Goal: Task Accomplishment & Management: Use online tool/utility

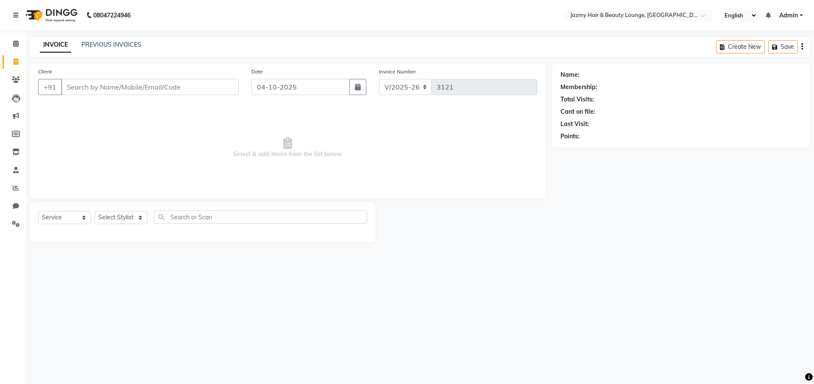
select select "759"
select select "service"
click at [134, 87] on input "Client" at bounding box center [150, 87] width 178 height 16
type input "9654303582"
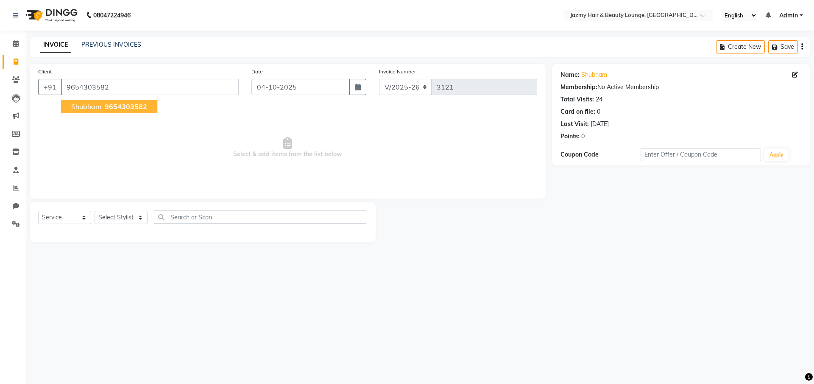
click at [107, 105] on span "9654303582" at bounding box center [126, 106] width 42 height 8
click at [141, 217] on select "Select Stylist AMIT [PERSON_NAME] [PERSON_NAME] CHASHIKA [PERSON_NAME] [PERSON_…" at bounding box center [121, 217] width 53 height 13
select select "34581"
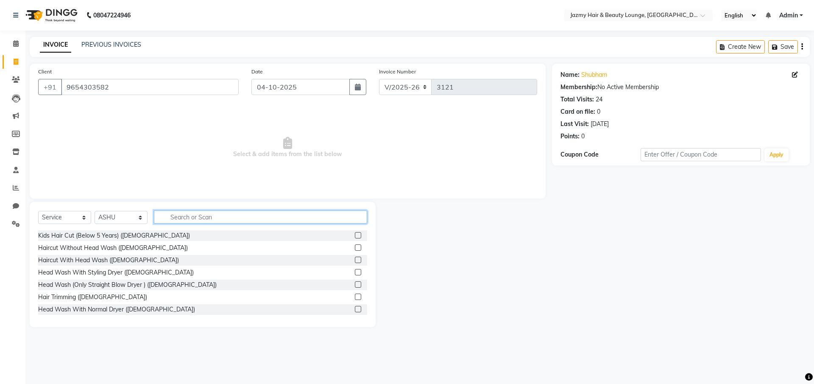
click at [193, 221] on input "text" at bounding box center [260, 216] width 213 height 13
type input "haircut"
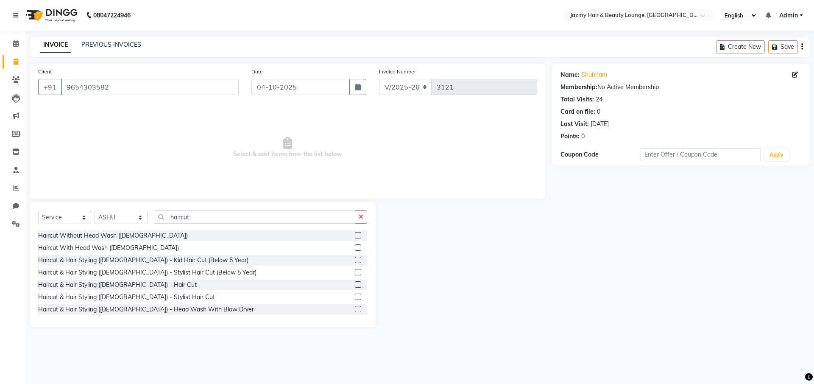
click at [355, 283] on label at bounding box center [358, 284] width 6 height 6
click at [355, 283] on input "checkbox" at bounding box center [358, 285] width 6 height 6
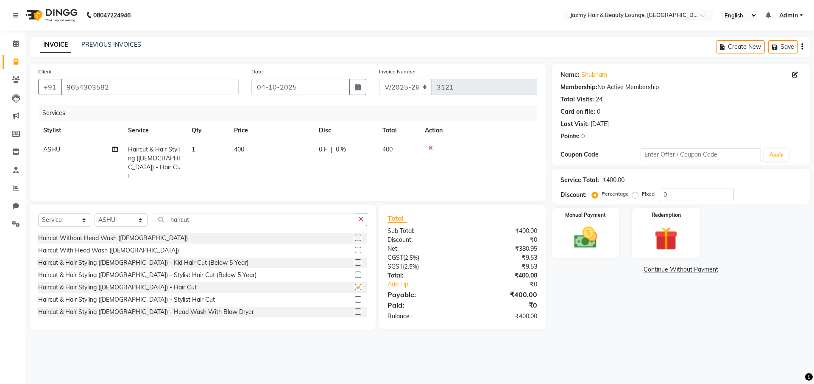
checkbox input "false"
click at [289, 166] on td "400" at bounding box center [271, 163] width 85 height 46
select select "34581"
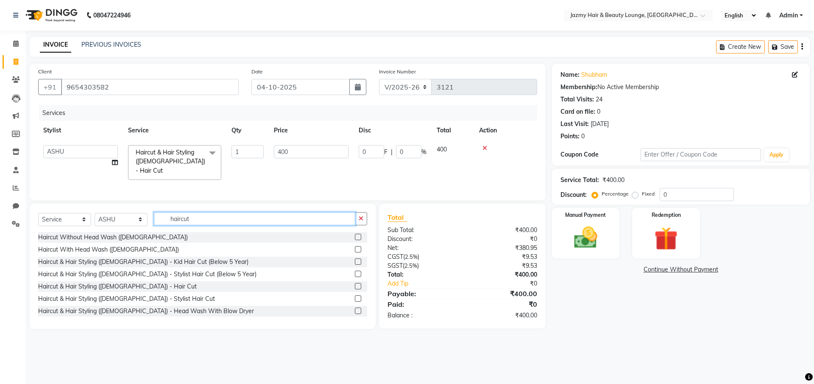
click at [196, 219] on input "haircut" at bounding box center [254, 218] width 201 height 13
type input "h"
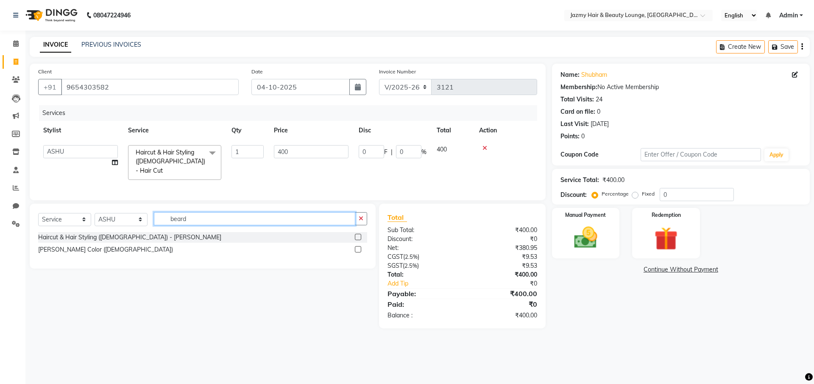
type input "beard"
click at [362, 234] on div at bounding box center [361, 237] width 12 height 11
click at [359, 235] on label at bounding box center [358, 237] width 6 height 6
click at [359, 235] on input "checkbox" at bounding box center [358, 238] width 6 height 6
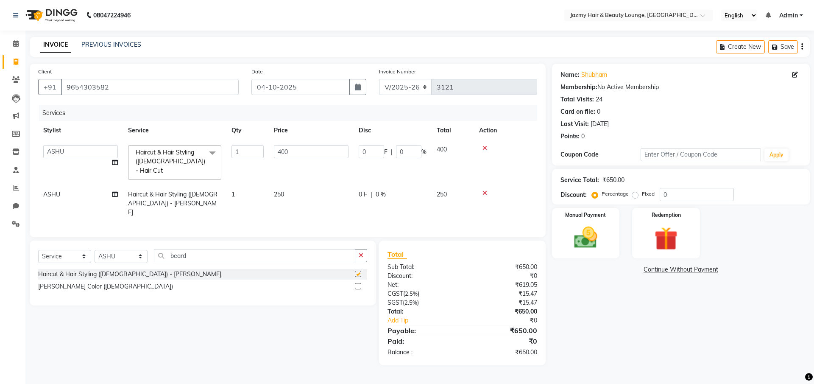
checkbox input "false"
click at [291, 185] on td "250" at bounding box center [311, 203] width 85 height 37
select select "34581"
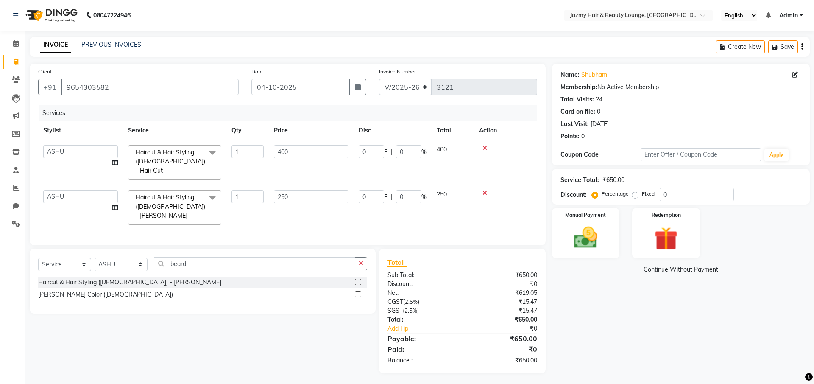
click at [395, 190] on div "0 F | 0 %" at bounding box center [393, 196] width 68 height 13
click at [397, 190] on input "0" at bounding box center [408, 196] width 25 height 13
type input "20"
click at [639, 320] on div "Name: Shubham Membership: No Active Membership Total Visits: 24 Card on file: 0…" at bounding box center [684, 219] width 264 height 310
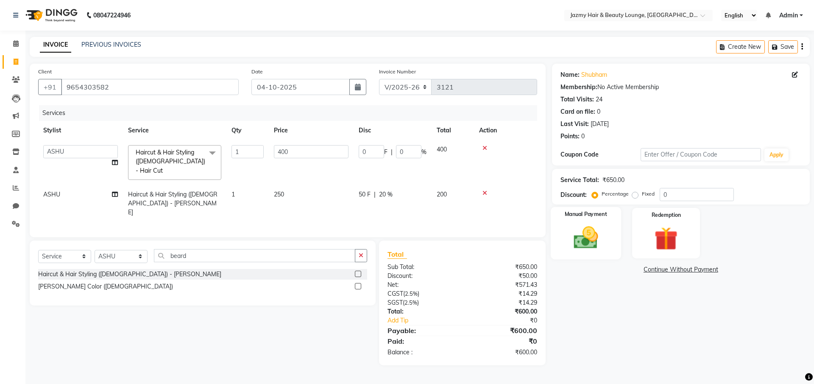
click at [580, 240] on img at bounding box center [585, 238] width 39 height 28
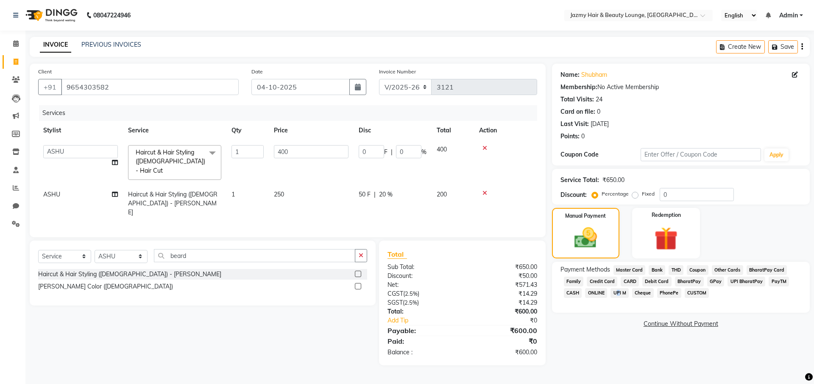
click at [615, 291] on span "UPI M" at bounding box center [620, 293] width 18 height 10
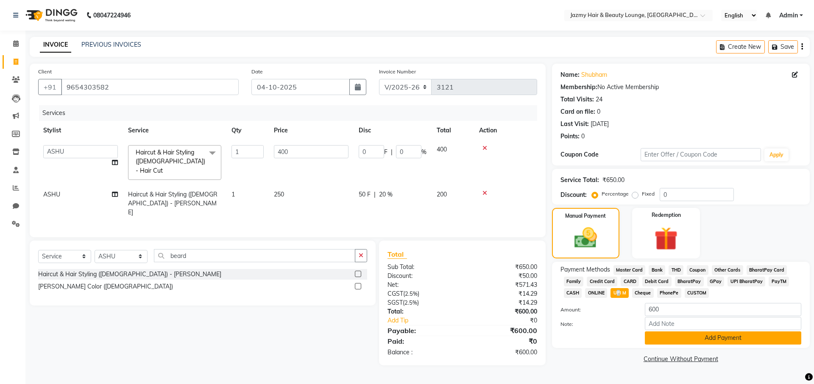
click at [680, 336] on button "Add Payment" at bounding box center [723, 337] width 157 height 13
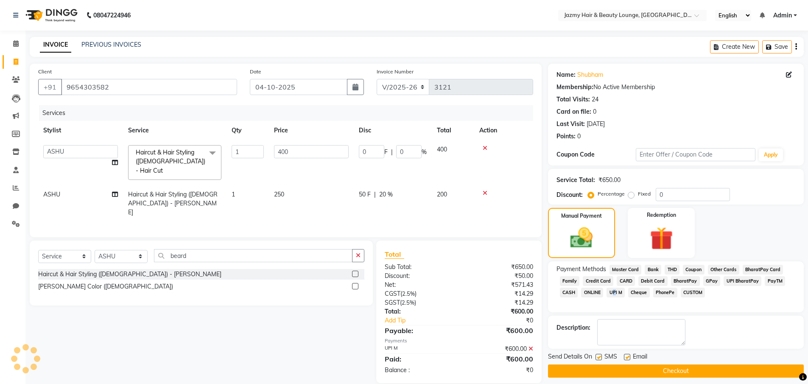
click at [684, 369] on button "Checkout" at bounding box center [676, 370] width 256 height 13
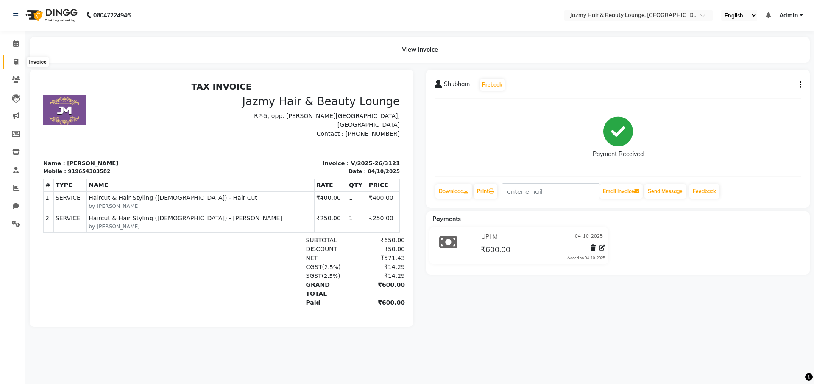
click at [17, 62] on icon at bounding box center [16, 62] width 5 height 6
select select "service"
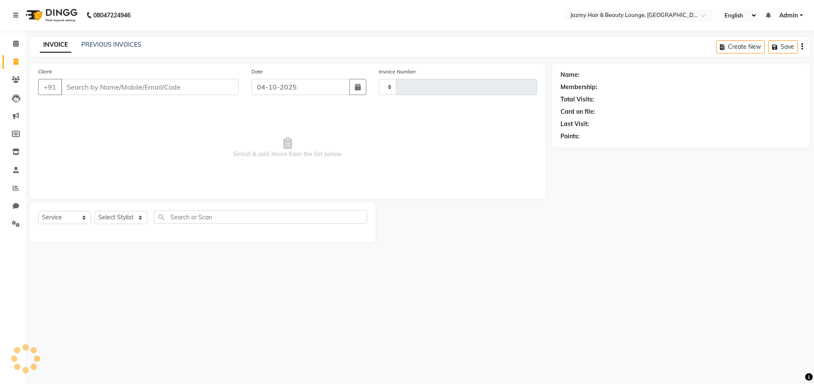
type input "3122"
select select "759"
click at [134, 85] on input "Client" at bounding box center [150, 87] width 178 height 16
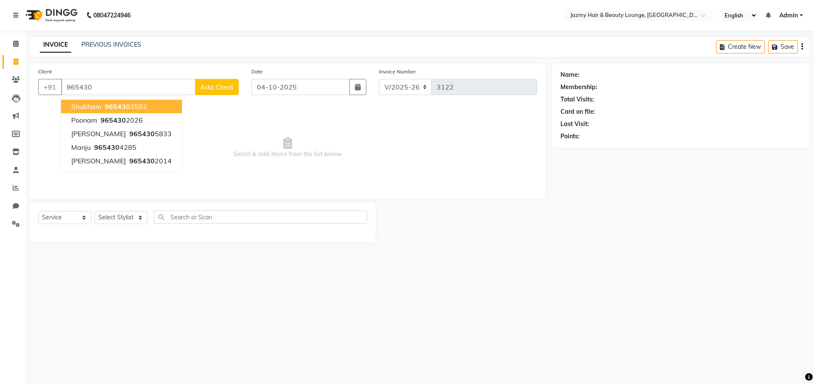
click at [131, 106] on ngb-highlight "965430 3582" at bounding box center [125, 106] width 44 height 8
type input "9654303582"
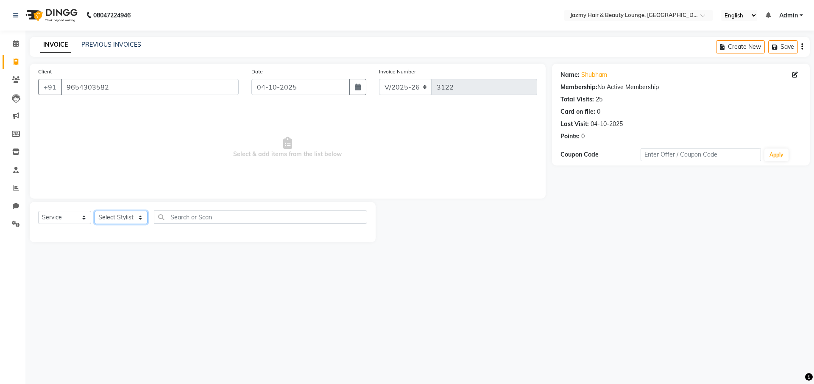
click at [128, 218] on select "Select Stylist AMIT [PERSON_NAME] [PERSON_NAME] CHASHIKA [PERSON_NAME] [PERSON_…" at bounding box center [121, 217] width 53 height 13
select select "34581"
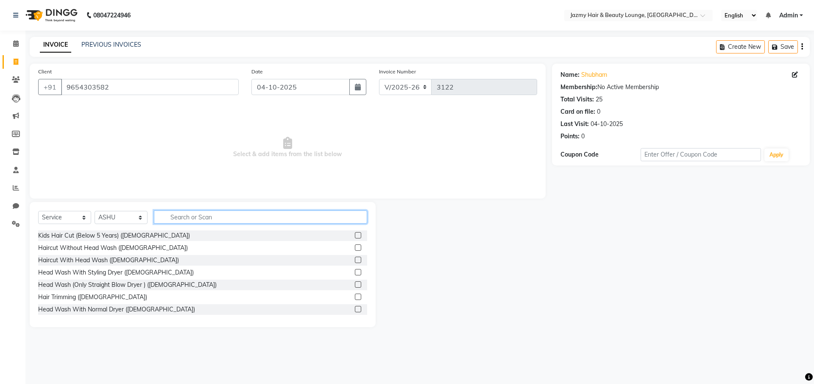
click at [181, 222] on input "text" at bounding box center [260, 216] width 213 height 13
type input "haircut"
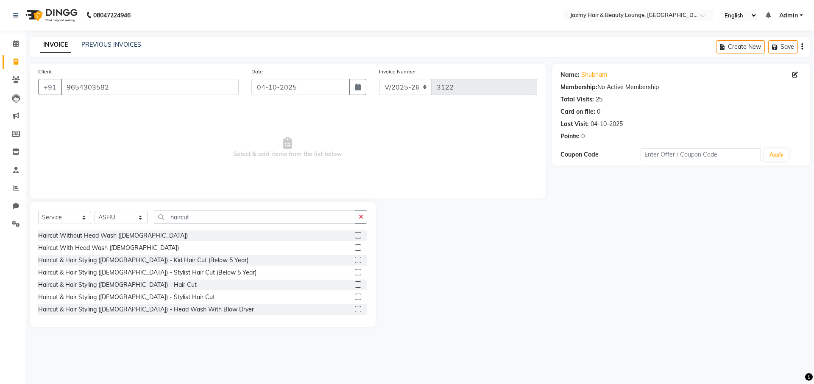
click at [355, 283] on label at bounding box center [358, 284] width 6 height 6
click at [355, 283] on input "checkbox" at bounding box center [358, 285] width 6 height 6
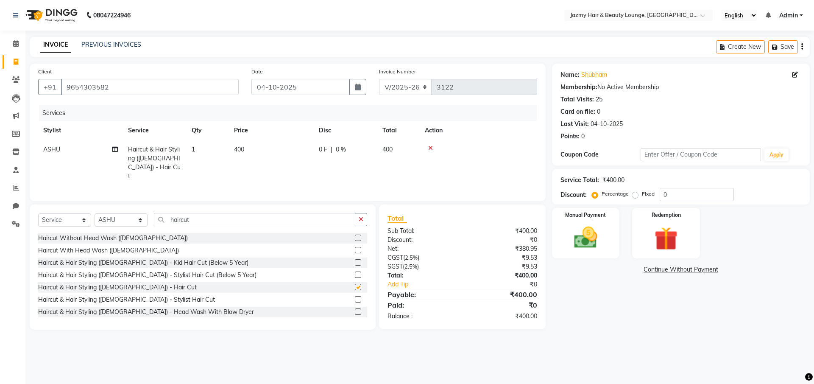
checkbox input "false"
click at [196, 218] on input "haircut" at bounding box center [254, 219] width 201 height 13
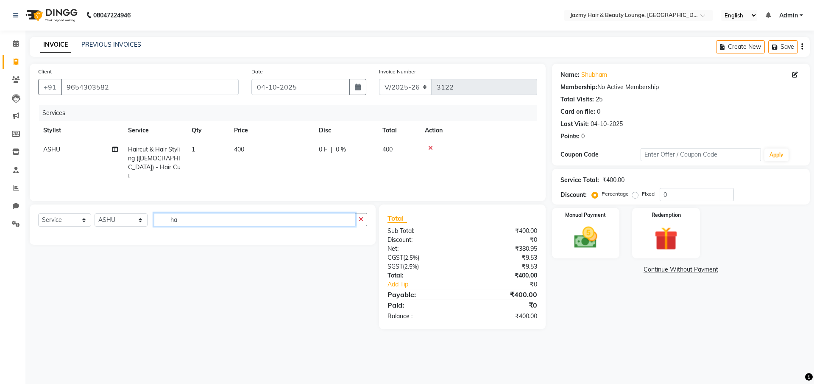
type input "h"
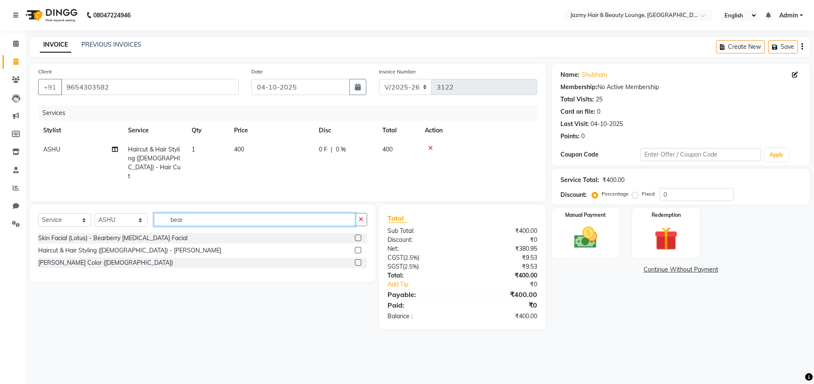
type input "bear"
click at [357, 247] on label at bounding box center [358, 250] width 6 height 6
click at [357, 248] on input "checkbox" at bounding box center [358, 251] width 6 height 6
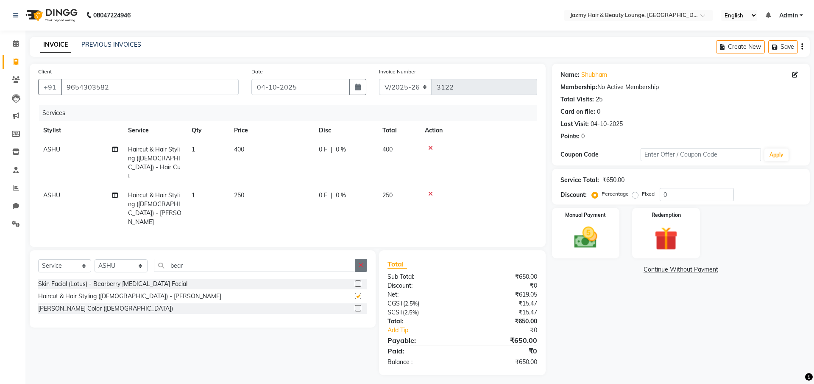
checkbox input "false"
click at [662, 196] on input "0" at bounding box center [697, 194] width 74 height 13
type input "20"
click at [345, 149] on span "20 %" at bounding box center [346, 149] width 14 height 9
select select "34581"
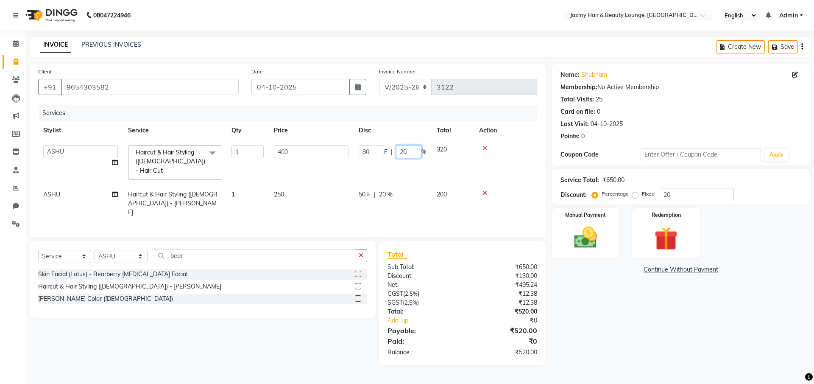
click at [403, 151] on input "20" at bounding box center [408, 151] width 25 height 13
type input "0"
click at [659, 321] on div "Name: Shubham Membership: No Active Membership Total Visits: 25 Card on file: 0…" at bounding box center [684, 215] width 264 height 302
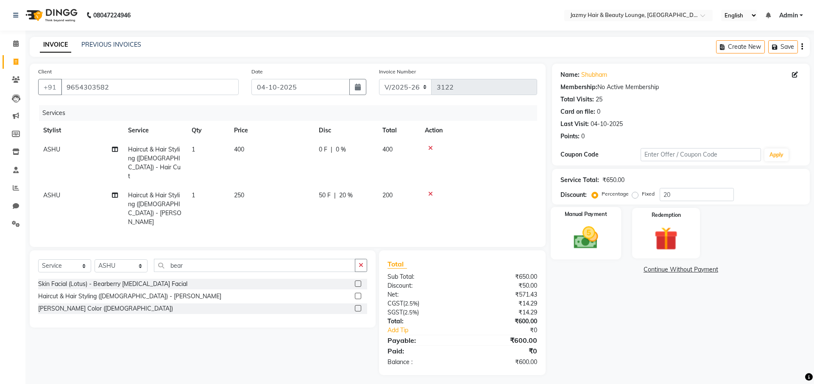
click at [567, 240] on img at bounding box center [585, 238] width 39 height 28
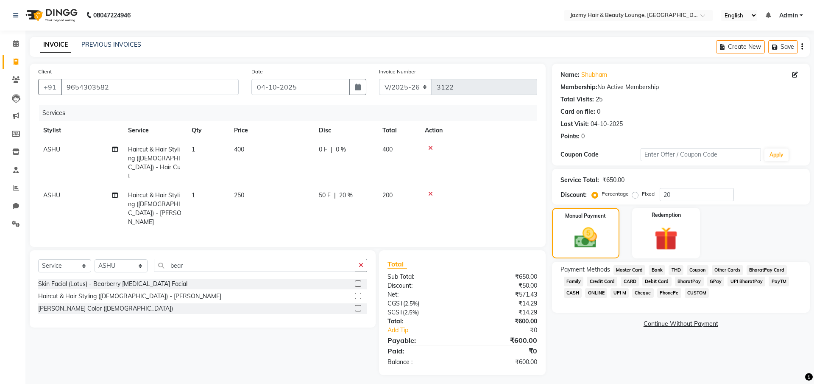
click at [620, 292] on span "UPI M" at bounding box center [620, 293] width 18 height 10
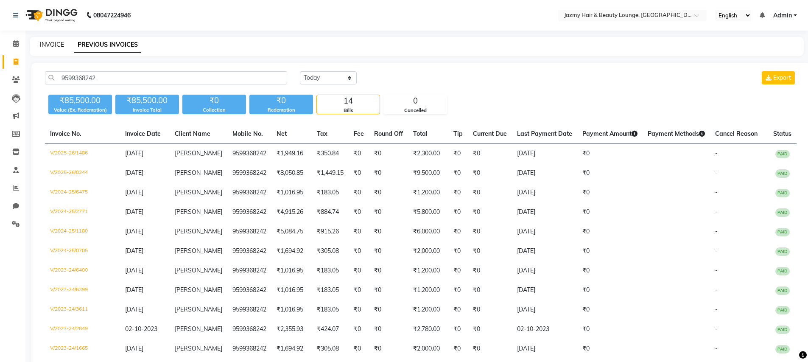
click at [54, 42] on link "INVOICE" at bounding box center [52, 45] width 24 height 8
select select "service"
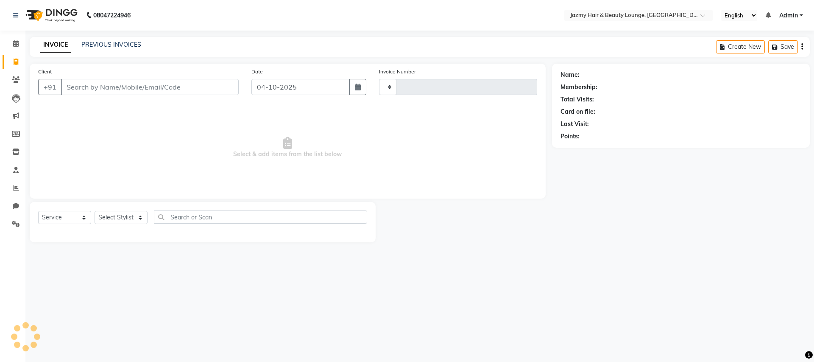
type input "3122"
select select "759"
click at [100, 46] on link "PREVIOUS INVOICES" at bounding box center [111, 45] width 60 height 8
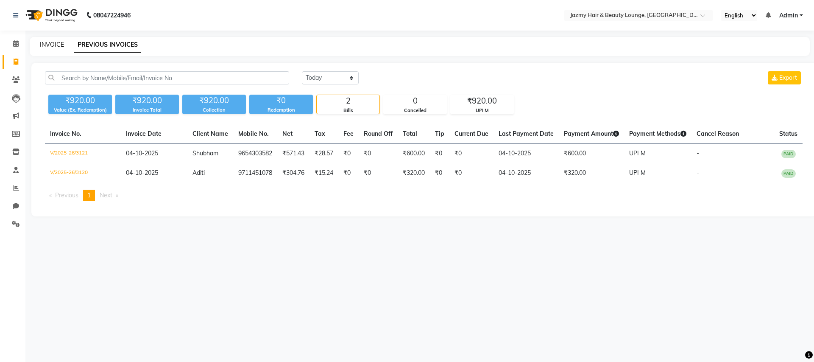
click at [50, 42] on link "INVOICE" at bounding box center [52, 45] width 24 height 8
select select "service"
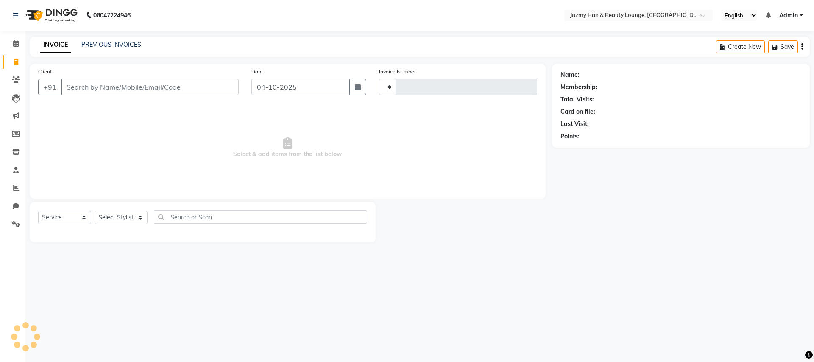
type input "3122"
select select "759"
click at [84, 91] on input "Client" at bounding box center [150, 87] width 178 height 16
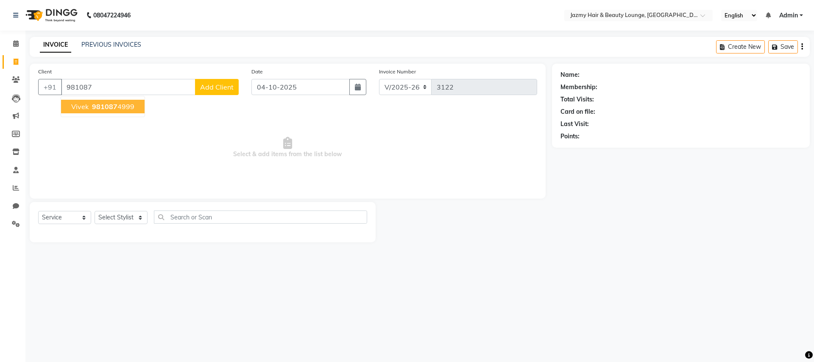
click at [114, 108] on span "981087" at bounding box center [104, 106] width 25 height 8
type input "9810874999"
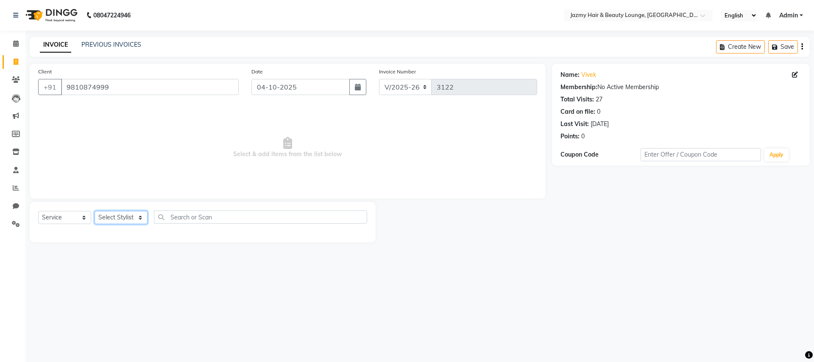
click at [131, 219] on select "Select Stylist AMIT [PERSON_NAME] [PERSON_NAME] CHASHIKA [PERSON_NAME] [PERSON_…" at bounding box center [121, 217] width 53 height 13
select select "46712"
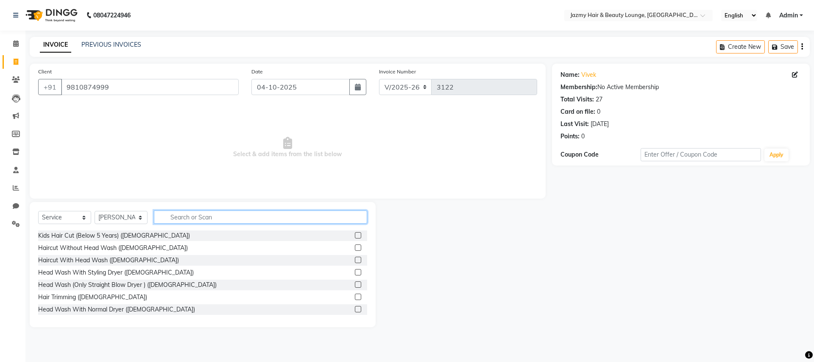
click at [272, 218] on input "text" at bounding box center [260, 216] width 213 height 13
type input "haircut"
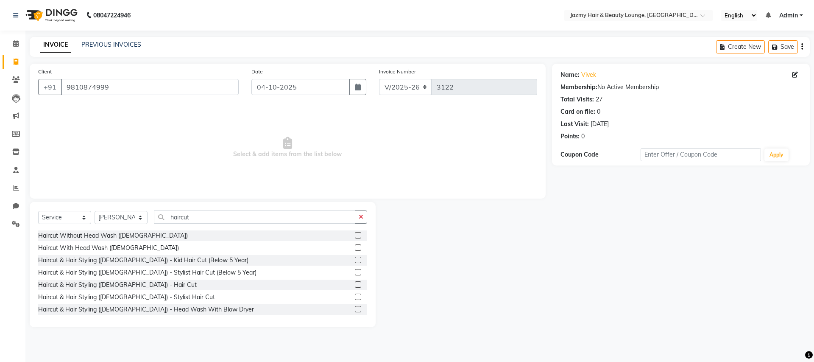
click at [355, 281] on label at bounding box center [358, 284] width 6 height 6
click at [355, 282] on input "checkbox" at bounding box center [358, 285] width 6 height 6
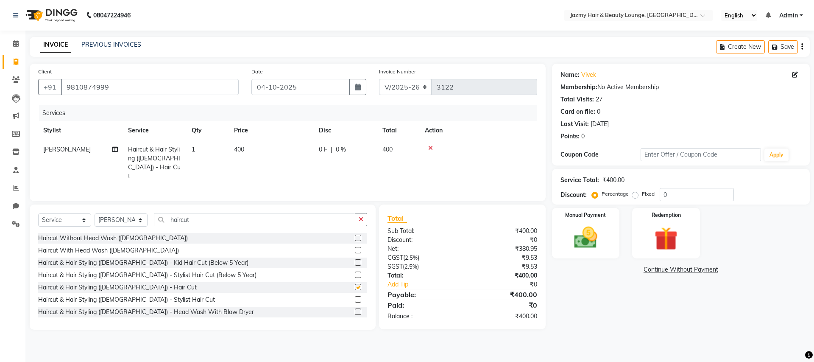
checkbox input "false"
click at [662, 195] on input "0" at bounding box center [697, 194] width 74 height 13
type input "20"
click at [578, 241] on img at bounding box center [585, 238] width 39 height 28
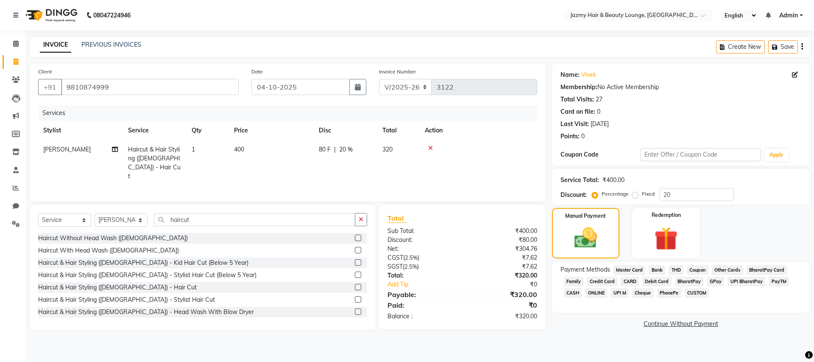
click at [568, 290] on span "CASH" at bounding box center [573, 293] width 18 height 10
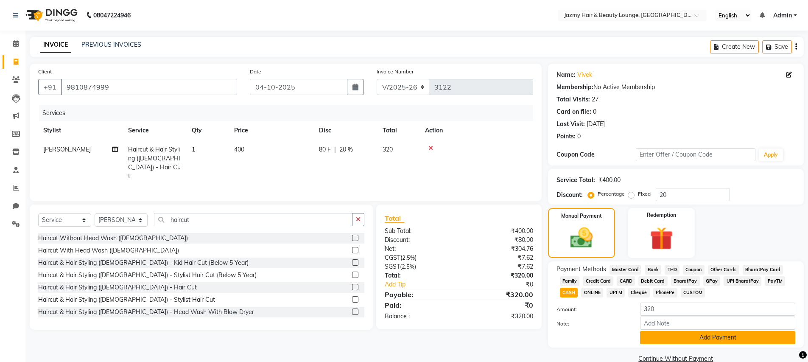
click at [665, 333] on button "Add Payment" at bounding box center [717, 337] width 155 height 13
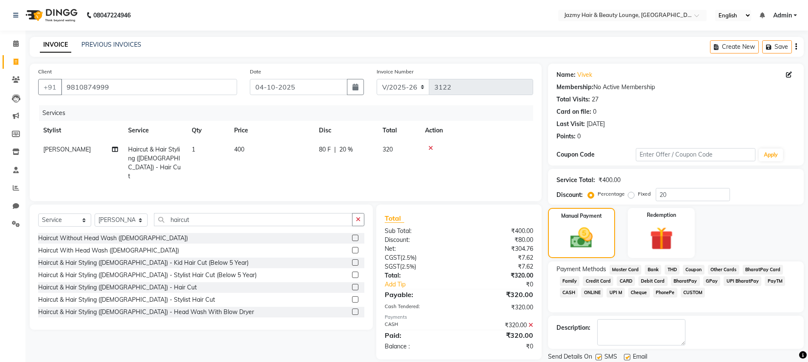
scroll to position [28, 0]
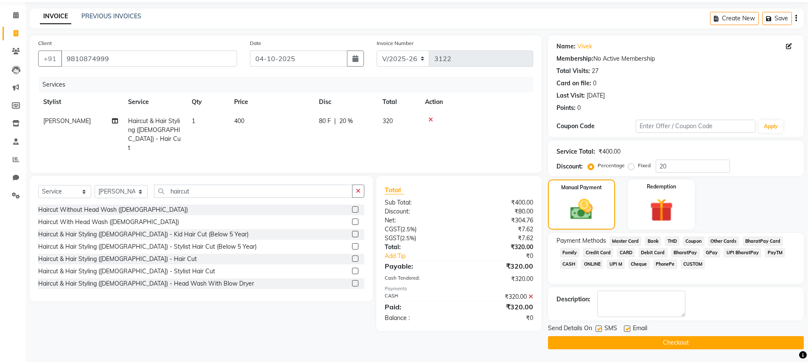
click at [736, 339] on button "Checkout" at bounding box center [676, 342] width 256 height 13
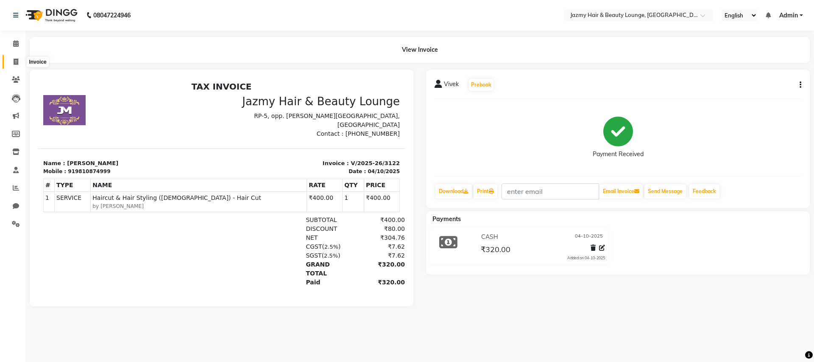
click at [13, 64] on span at bounding box center [15, 62] width 15 height 10
select select "service"
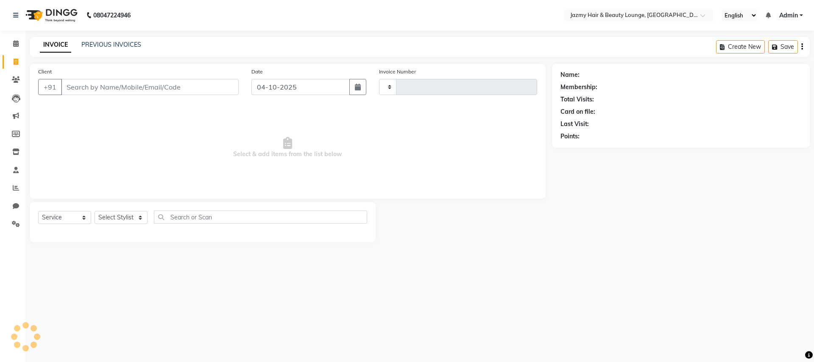
type input "3123"
select select "759"
click at [168, 87] on input "Client" at bounding box center [150, 87] width 178 height 16
click at [98, 42] on link "PREVIOUS INVOICES" at bounding box center [111, 45] width 60 height 8
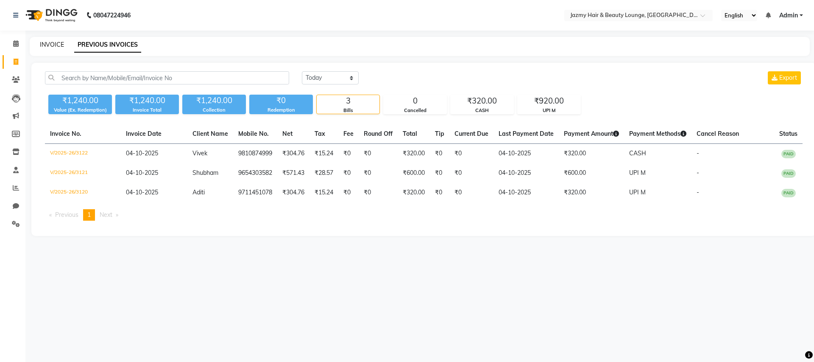
click at [62, 44] on link "INVOICE" at bounding box center [52, 45] width 24 height 8
select select "service"
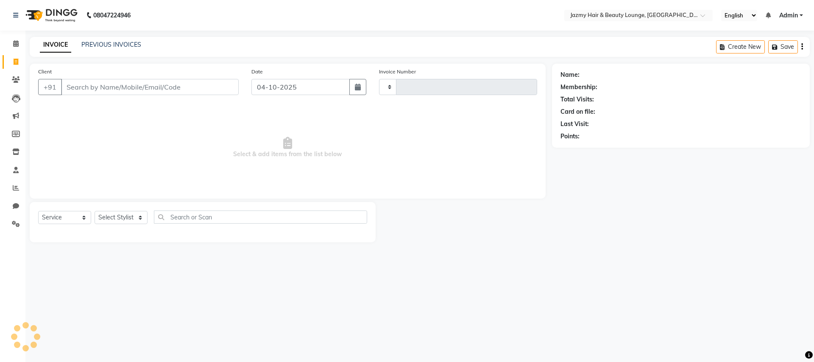
type input "3123"
select select "759"
click at [99, 89] on input "Client" at bounding box center [150, 87] width 178 height 16
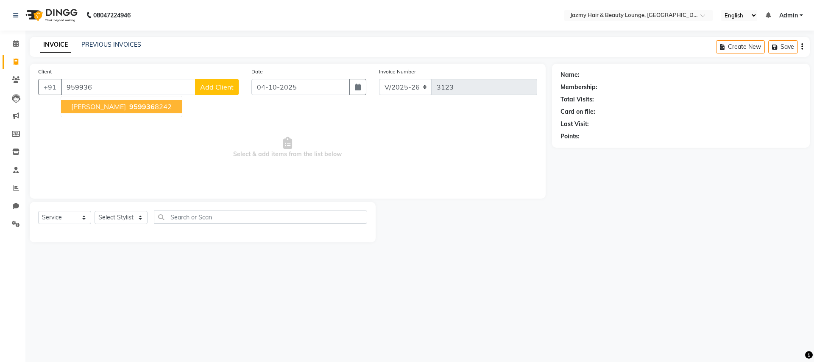
click at [129, 109] on span "959936" at bounding box center [141, 106] width 25 height 8
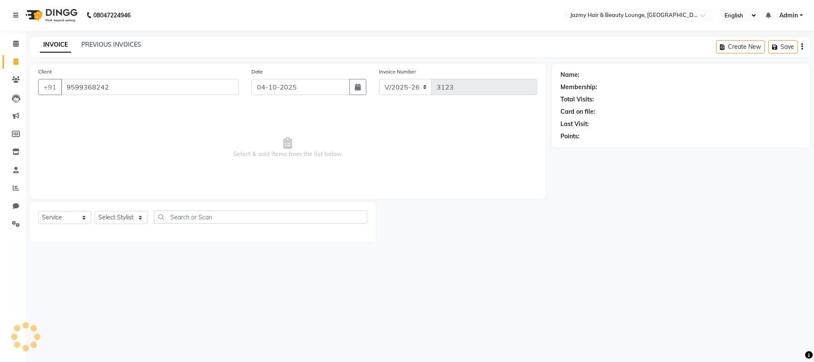
type input "9599368242"
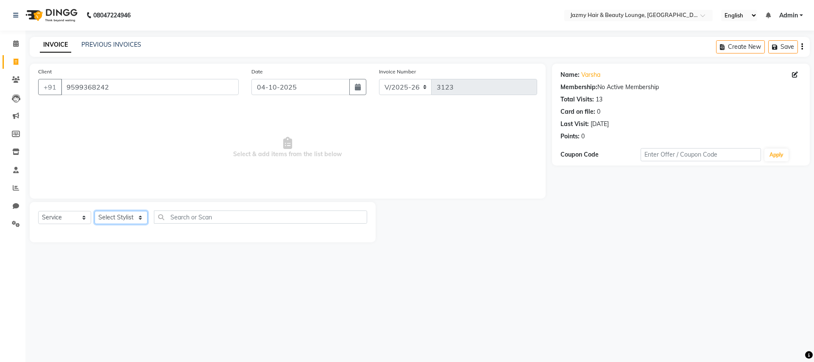
click at [133, 217] on select "Select Stylist AMIT [PERSON_NAME] [PERSON_NAME] CHASHIKA [PERSON_NAME] [PERSON_…" at bounding box center [121, 217] width 53 height 13
select select "13443"
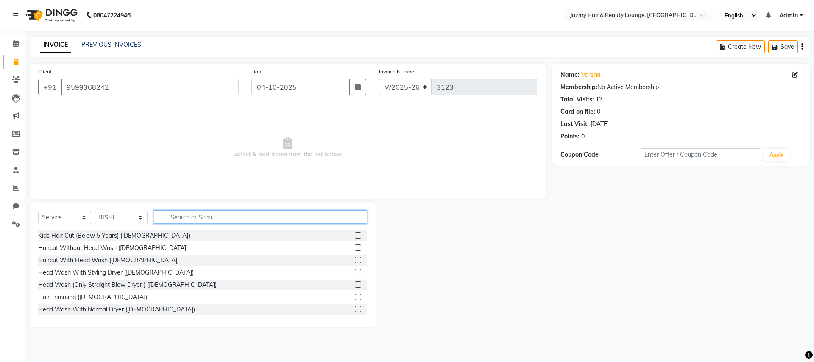
click at [169, 215] on input "text" at bounding box center [260, 216] width 213 height 13
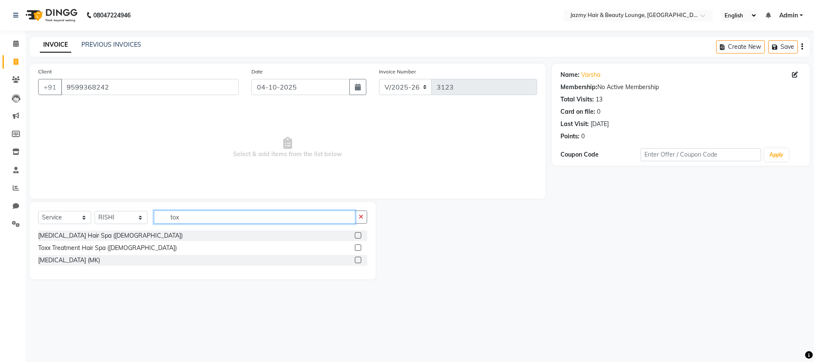
type input "tox"
click at [361, 246] on label at bounding box center [358, 247] width 6 height 6
click at [361, 246] on input "checkbox" at bounding box center [358, 248] width 6 height 6
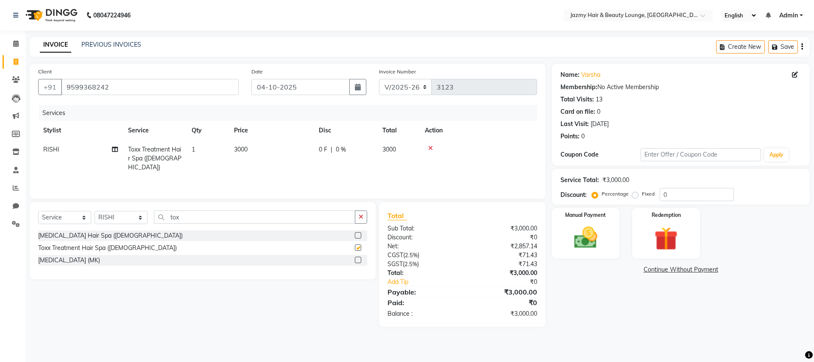
checkbox input "false"
click at [147, 217] on select "Select Stylist AMIT [PERSON_NAME] [PERSON_NAME] CHASHIKA [PERSON_NAME] [PERSON_…" at bounding box center [121, 217] width 53 height 13
select select "15747"
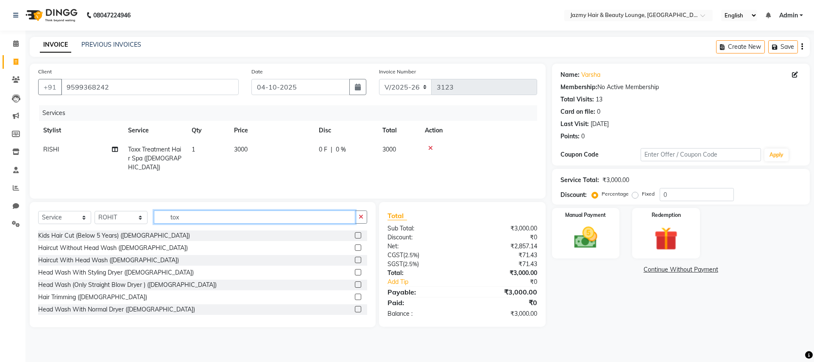
click at [186, 221] on input "tox" at bounding box center [254, 216] width 201 height 13
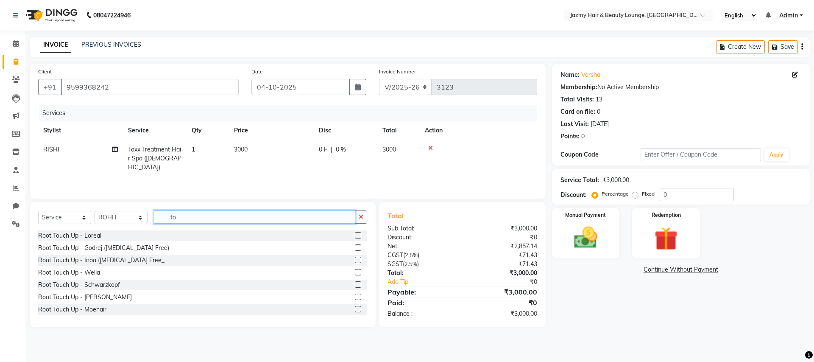
type input "t"
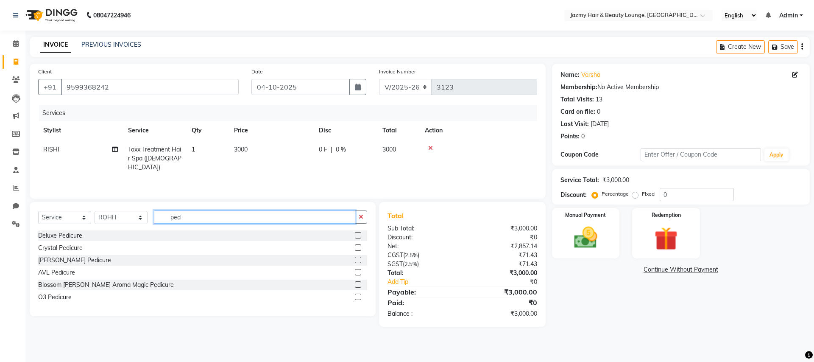
type input "ped"
click at [359, 284] on label at bounding box center [358, 284] width 6 height 6
click at [359, 284] on input "checkbox" at bounding box center [358, 285] width 6 height 6
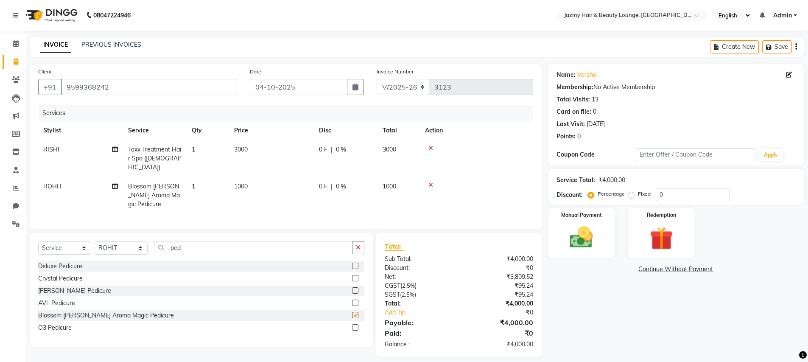
checkbox input "false"
click at [343, 152] on span "0 %" at bounding box center [341, 149] width 10 height 9
select select "13443"
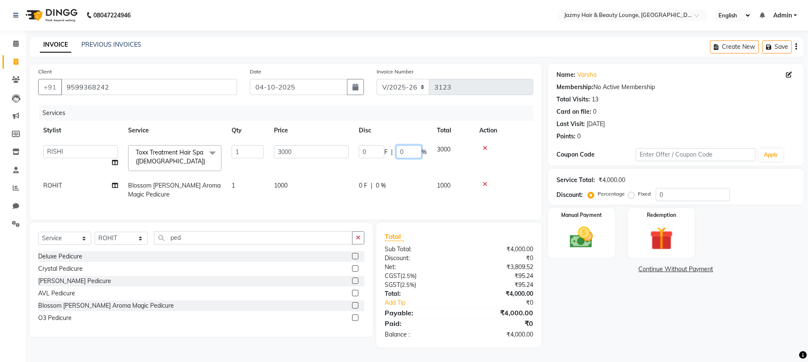
click at [408, 151] on input "0" at bounding box center [408, 151] width 25 height 13
type input "50"
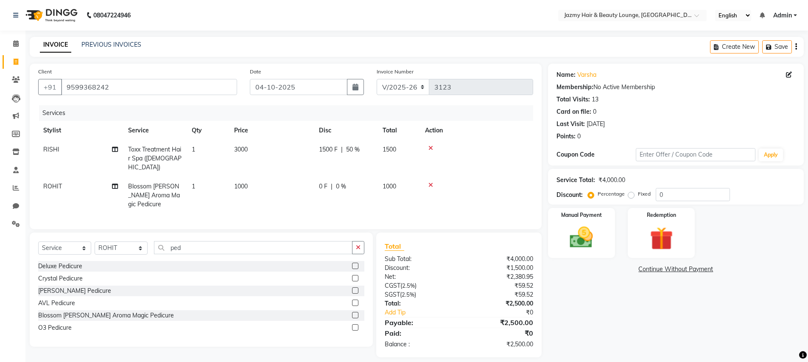
click at [380, 187] on tr "ROHIT Blossom [PERSON_NAME] Aroma Magic Pedicure 1 1000 0 F | 0 % 1000" at bounding box center [285, 195] width 495 height 37
click at [350, 182] on div "0 F | 0 %" at bounding box center [345, 186] width 53 height 9
select select "15747"
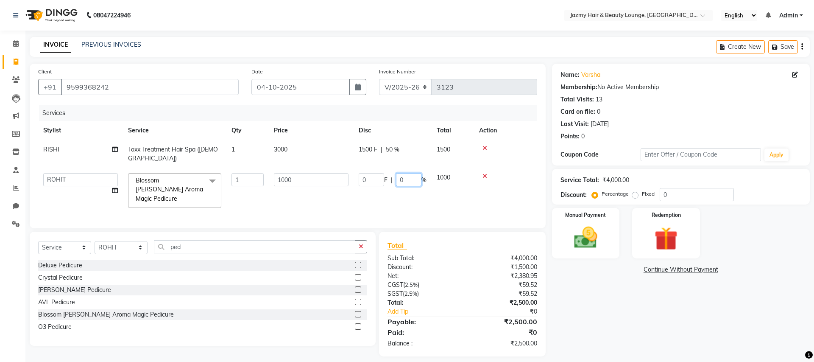
click at [398, 173] on input "0" at bounding box center [408, 179] width 25 height 13
type input "20"
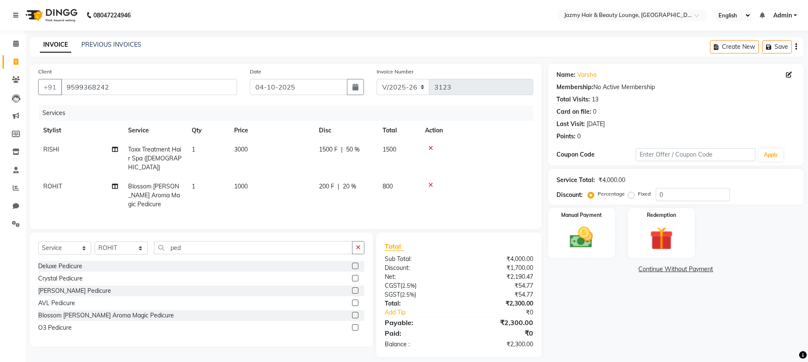
click at [581, 307] on div "Name: [PERSON_NAME] Membership: No Active Membership Total Visits: 13 Card on f…" at bounding box center [679, 211] width 262 height 294
click at [593, 238] on img at bounding box center [581, 238] width 39 height 28
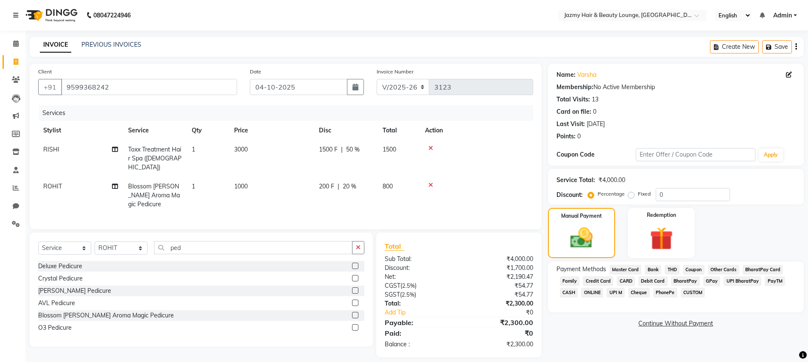
click at [616, 291] on span "UPI M" at bounding box center [616, 293] width 18 height 10
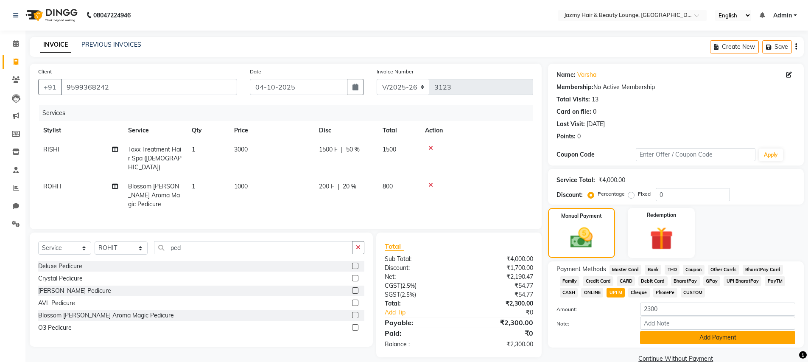
click at [719, 336] on button "Add Payment" at bounding box center [717, 337] width 155 height 13
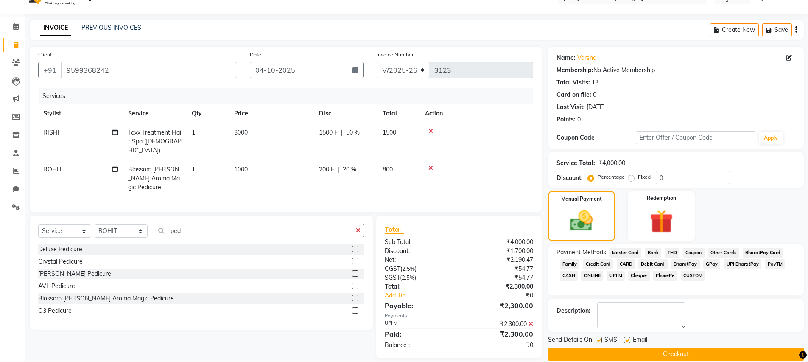
scroll to position [28, 0]
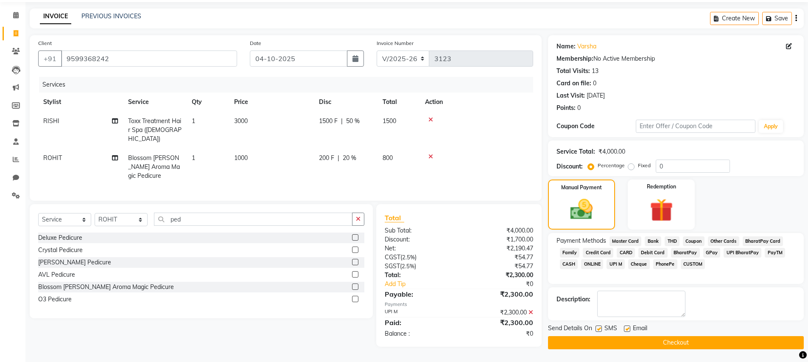
click at [697, 341] on button "Checkout" at bounding box center [676, 342] width 256 height 13
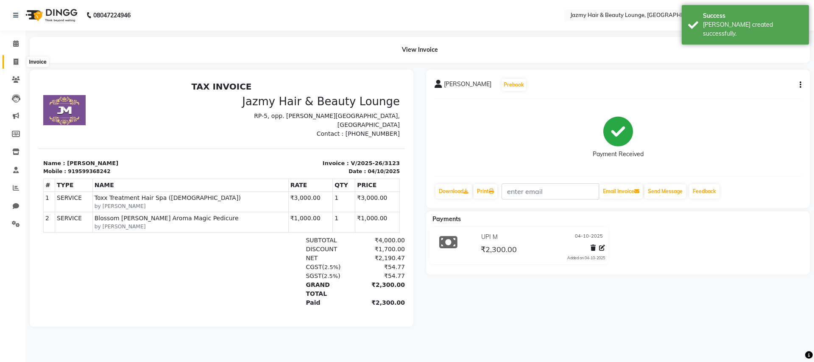
click at [14, 62] on icon at bounding box center [16, 62] width 5 height 6
select select "759"
select select "service"
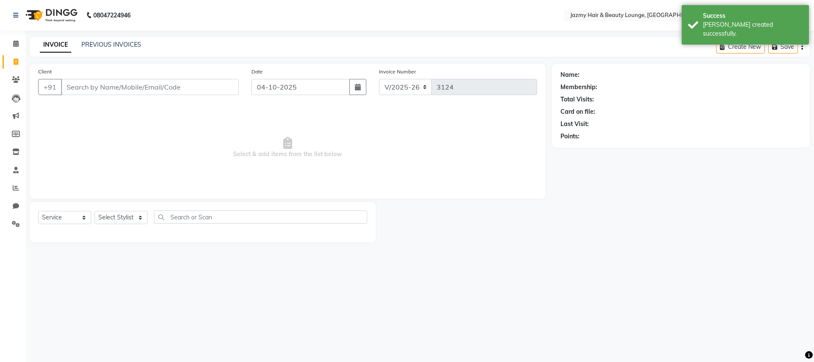
click at [74, 94] on input "Client" at bounding box center [150, 87] width 178 height 16
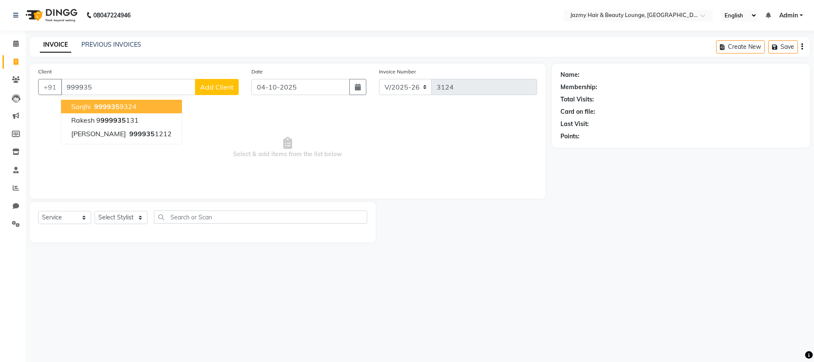
click at [103, 103] on span "999935" at bounding box center [106, 106] width 25 height 8
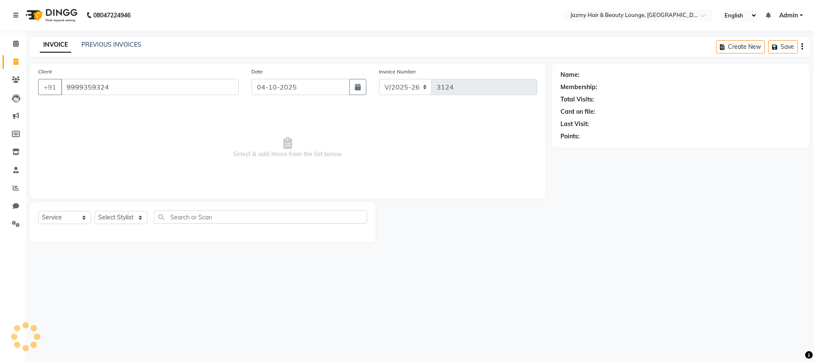
type input "9999359324"
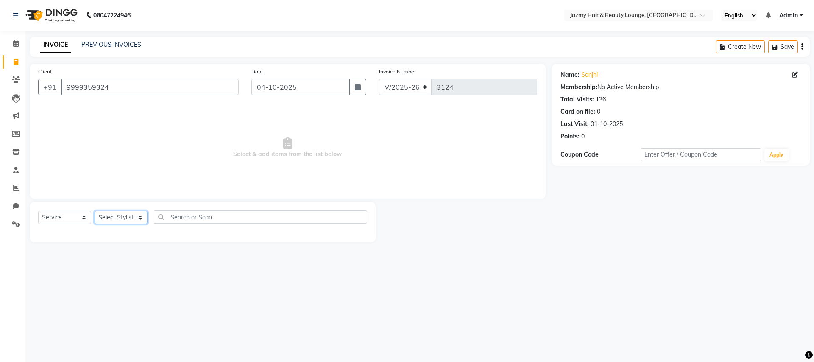
click at [114, 218] on select "Select Stylist AMIT [PERSON_NAME] [PERSON_NAME] CHASHIKA [PERSON_NAME] [PERSON_…" at bounding box center [121, 217] width 53 height 13
select select "46530"
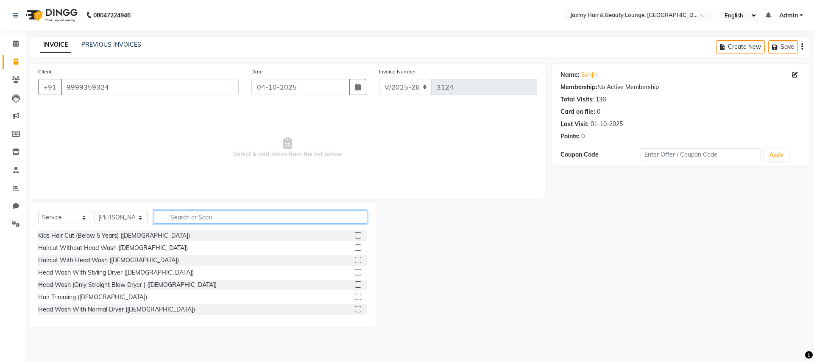
click at [169, 219] on input "text" at bounding box center [260, 216] width 213 height 13
type input "moe"
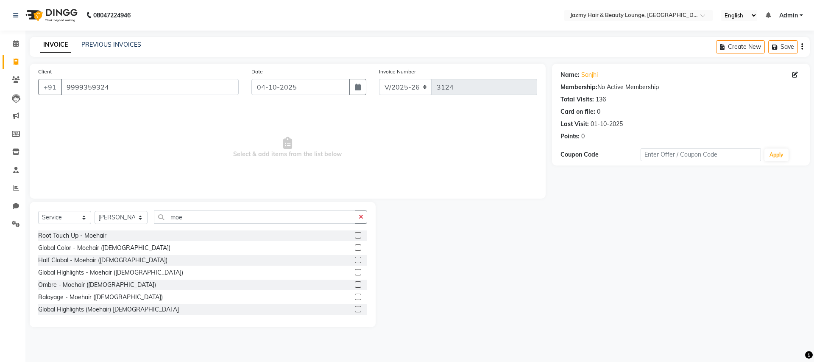
click at [355, 236] on label at bounding box center [358, 235] width 6 height 6
click at [355, 236] on input "checkbox" at bounding box center [358, 236] width 6 height 6
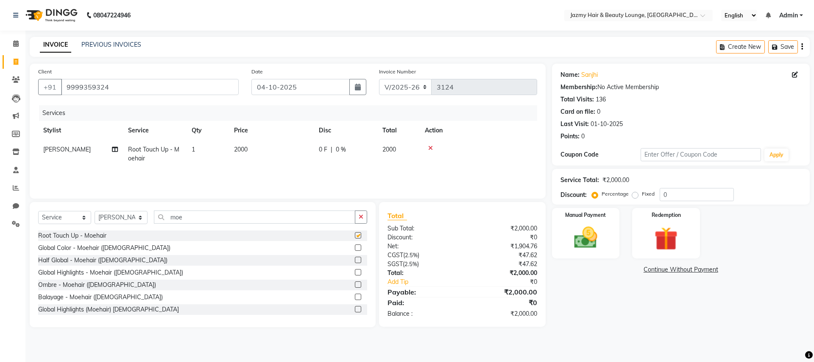
checkbox input "false"
click at [265, 151] on td "2000" at bounding box center [271, 154] width 85 height 28
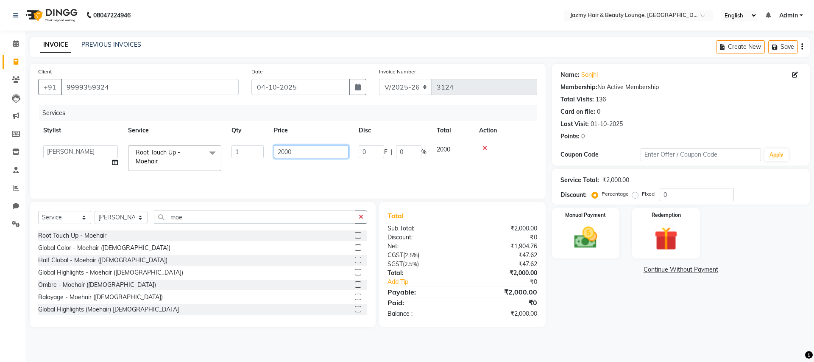
click at [320, 153] on input "2000" at bounding box center [311, 151] width 75 height 13
type input "2"
type input "800"
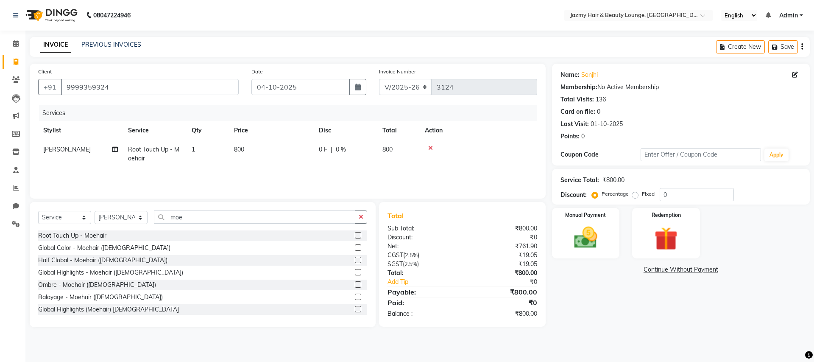
click at [319, 168] on div "Services Stylist Service Qty Price Disc Total Action [PERSON_NAME] Touch Up - M…" at bounding box center [287, 147] width 499 height 85
click at [140, 218] on select "Select Stylist AMIT [PERSON_NAME] [PERSON_NAME] CHASHIKA [PERSON_NAME] [PERSON_…" at bounding box center [121, 217] width 53 height 13
select select "15747"
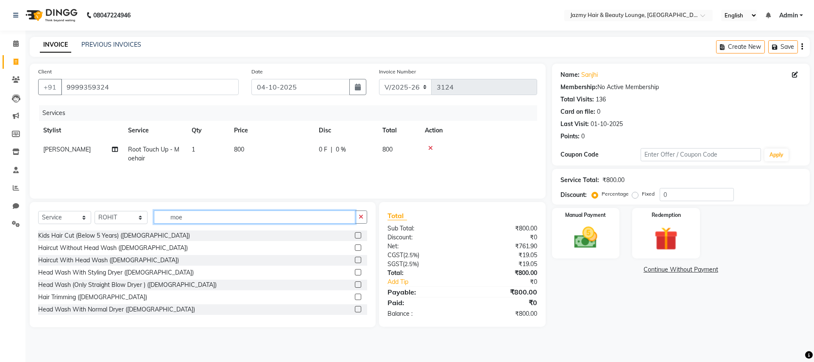
click at [193, 219] on input "moe" at bounding box center [254, 216] width 201 height 13
type input "m"
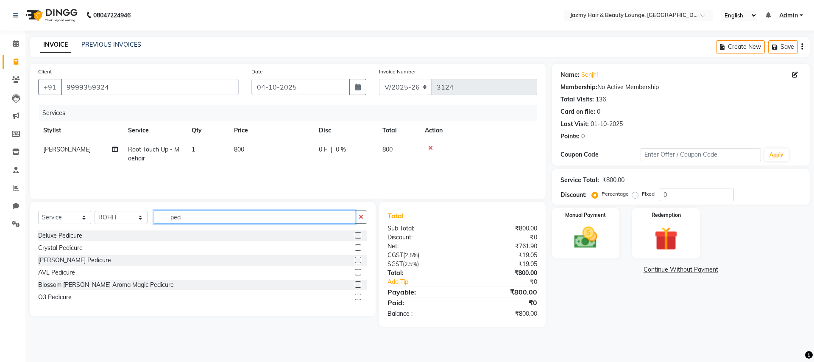
type input "ped"
click at [360, 285] on label at bounding box center [358, 284] width 6 height 6
click at [360, 285] on input "checkbox" at bounding box center [358, 285] width 6 height 6
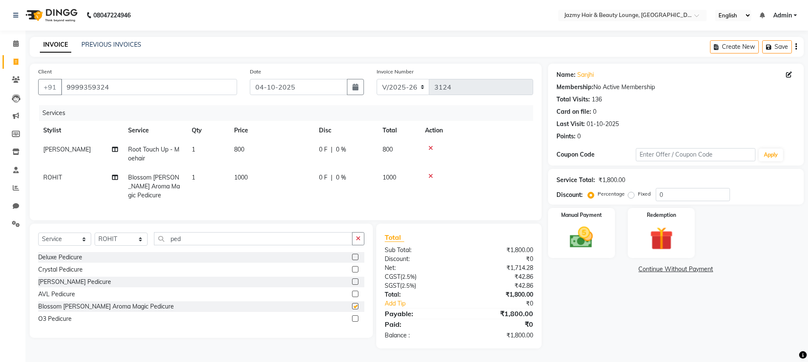
checkbox input "false"
click at [345, 179] on span "0 %" at bounding box center [341, 177] width 10 height 9
select select "15747"
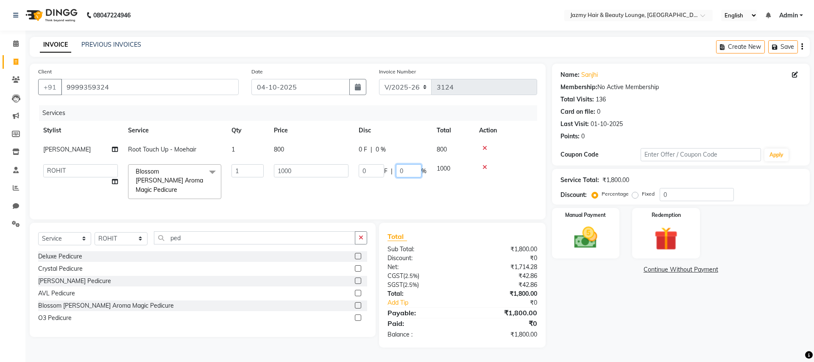
click at [400, 173] on input "0" at bounding box center [408, 170] width 25 height 13
type input "20"
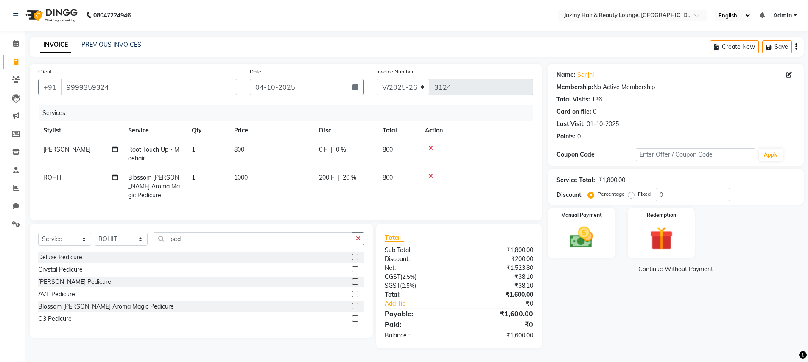
click at [615, 328] on div "Name: Sanjhi Membership: No Active Membership Total Visits: 136 Card on file: 0…" at bounding box center [679, 206] width 262 height 285
click at [584, 239] on img at bounding box center [581, 238] width 39 height 28
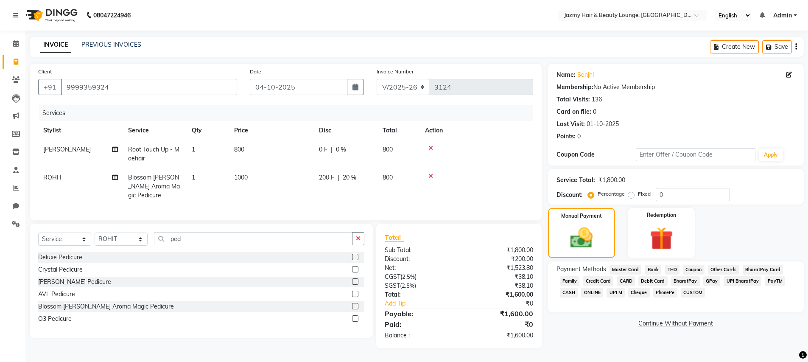
click at [568, 291] on span "CASH" at bounding box center [569, 293] width 18 height 10
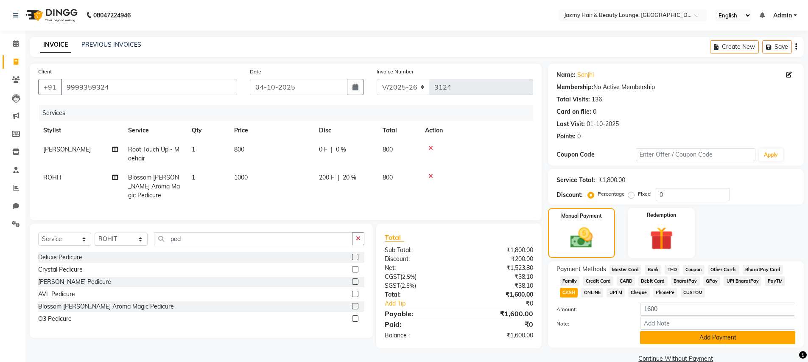
click at [745, 337] on button "Add Payment" at bounding box center [717, 337] width 155 height 13
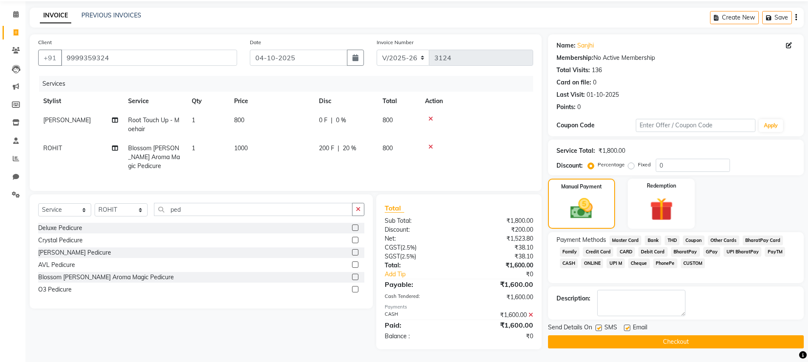
scroll to position [36, 0]
click at [680, 335] on button "Checkout" at bounding box center [676, 341] width 256 height 13
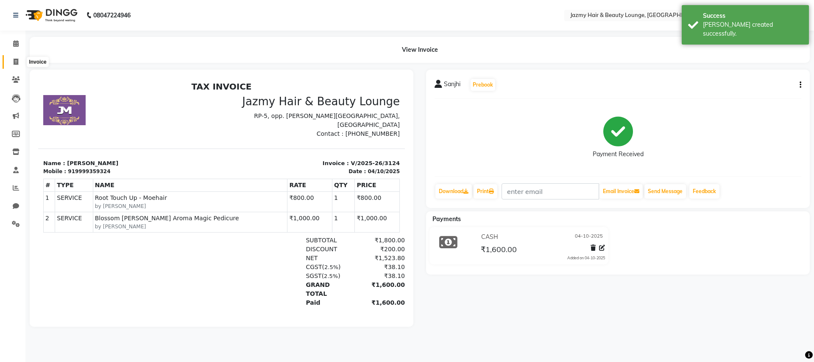
click at [17, 62] on icon at bounding box center [16, 62] width 5 height 6
select select "service"
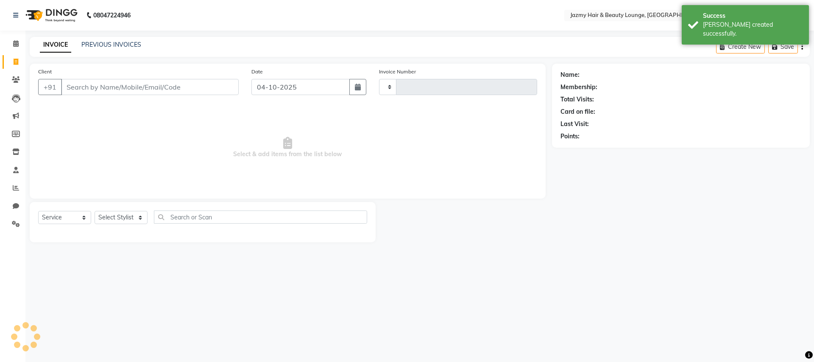
type input "3125"
select select "759"
